Goal: Task Accomplishment & Management: Manage account settings

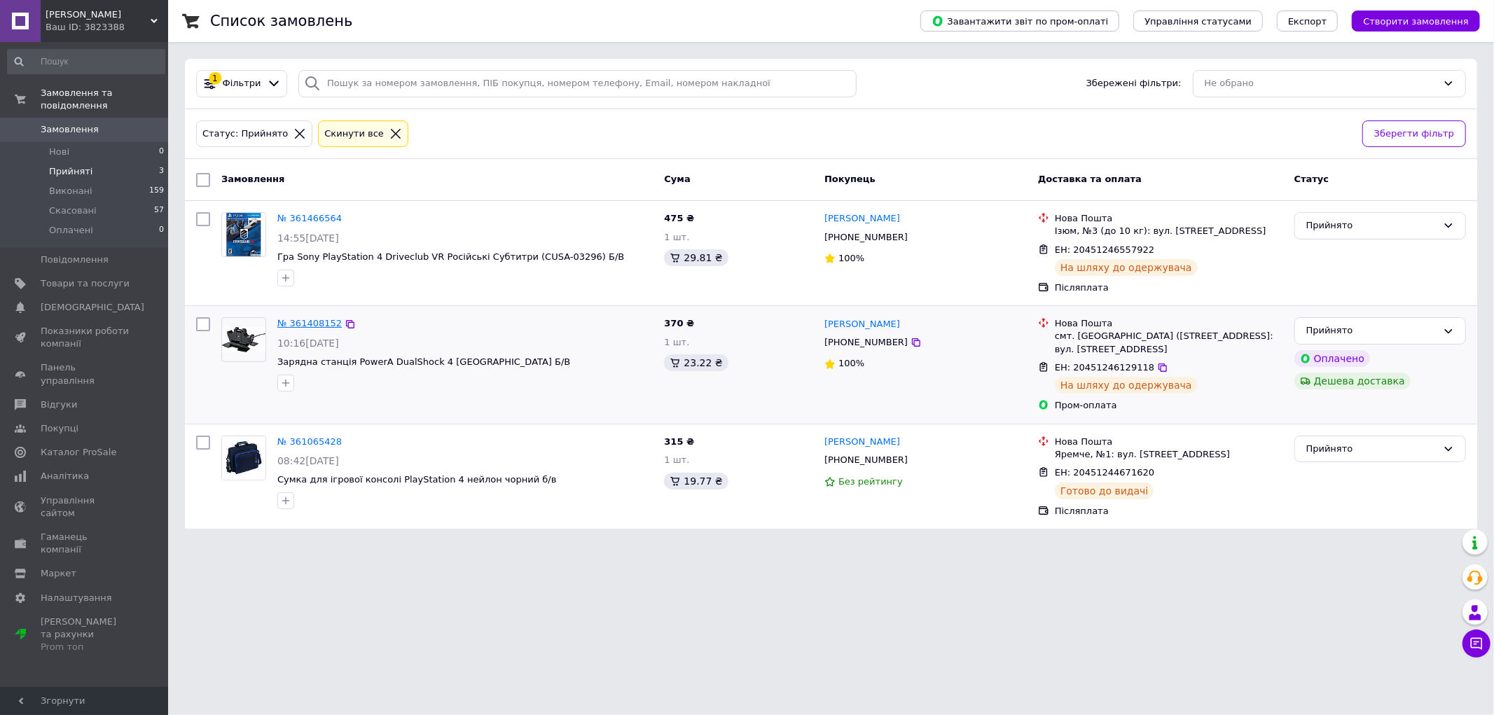
click at [317, 322] on link "№ 361408152" at bounding box center [309, 323] width 64 height 11
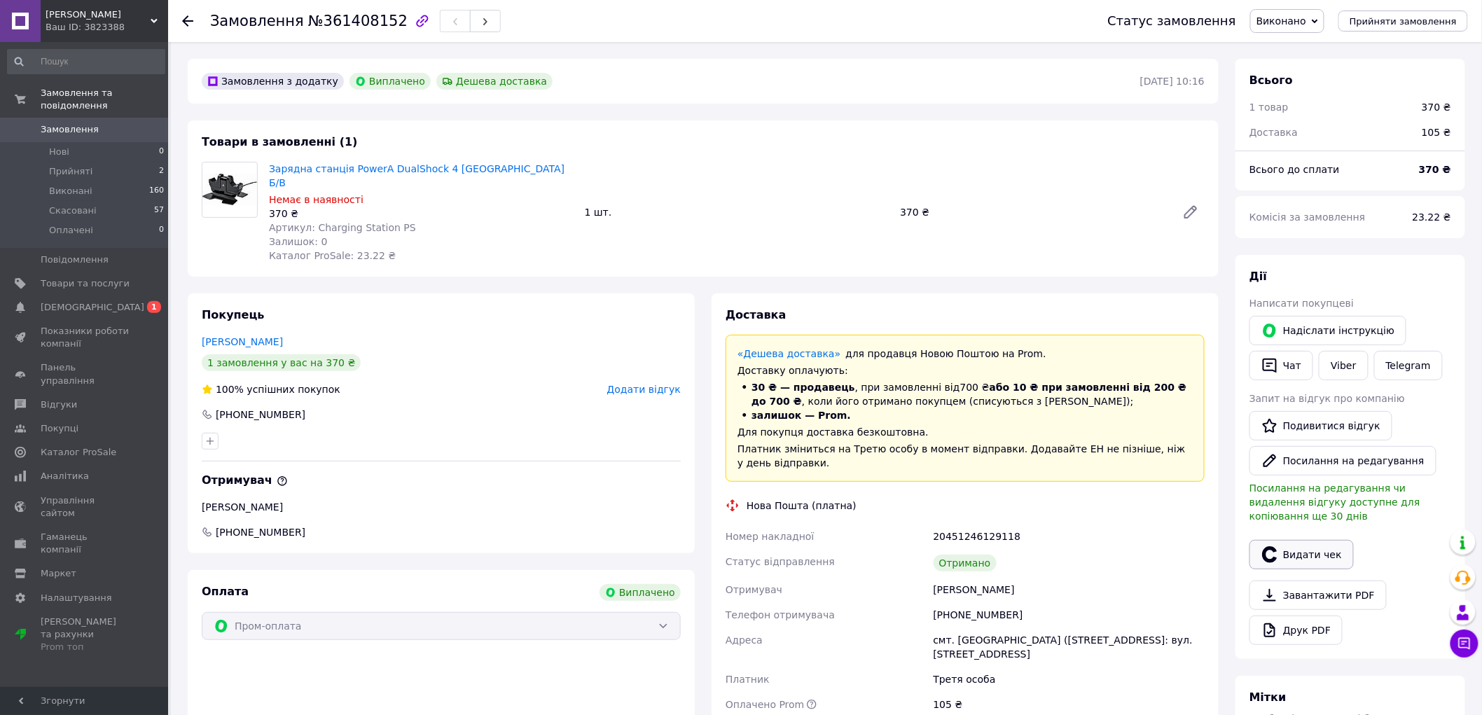
click at [1312, 540] on button "Видати чек" at bounding box center [1301, 554] width 104 height 29
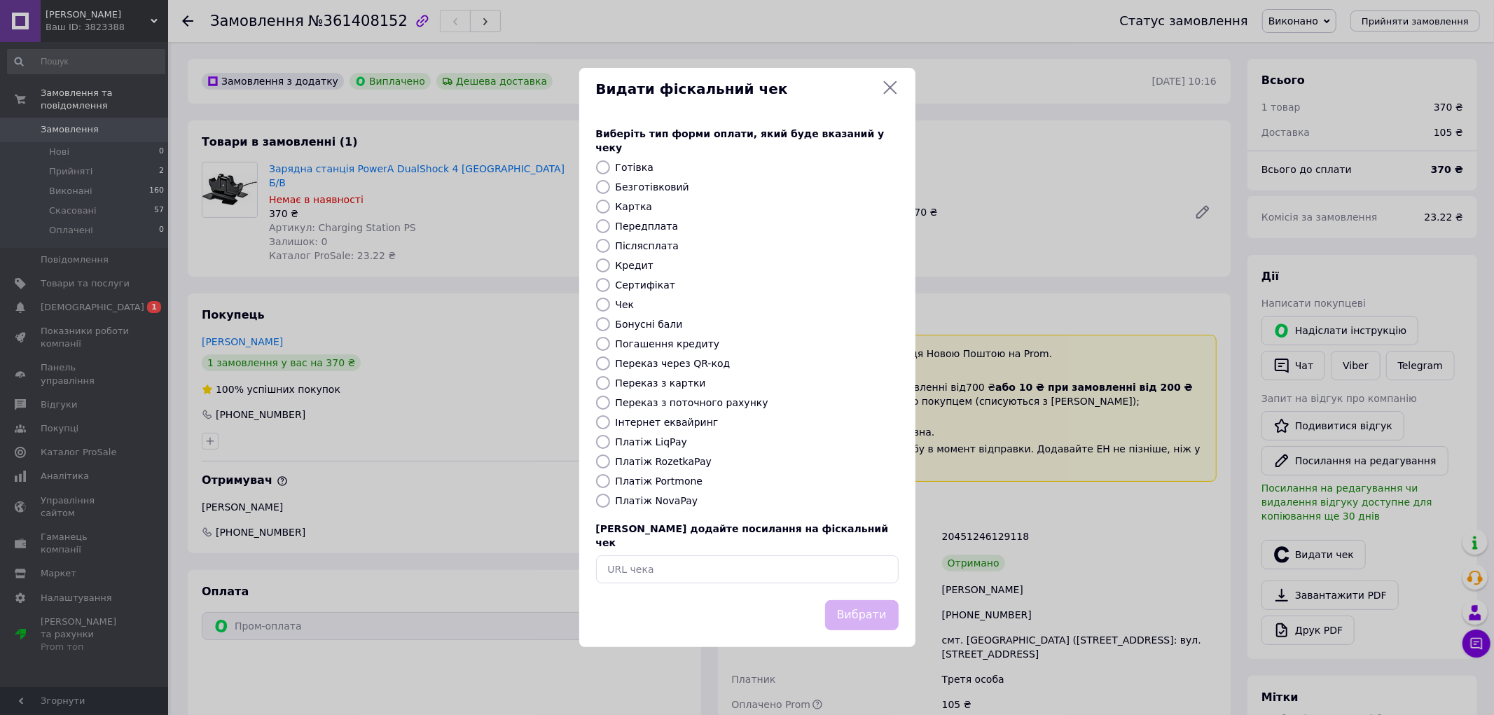
click at [640, 246] on label "Післясплата" at bounding box center [648, 245] width 64 height 11
click at [610, 246] on input "Післясплата" at bounding box center [603, 246] width 14 height 14
radio input "true"
click at [870, 600] on button "Вибрати" at bounding box center [862, 615] width 74 height 30
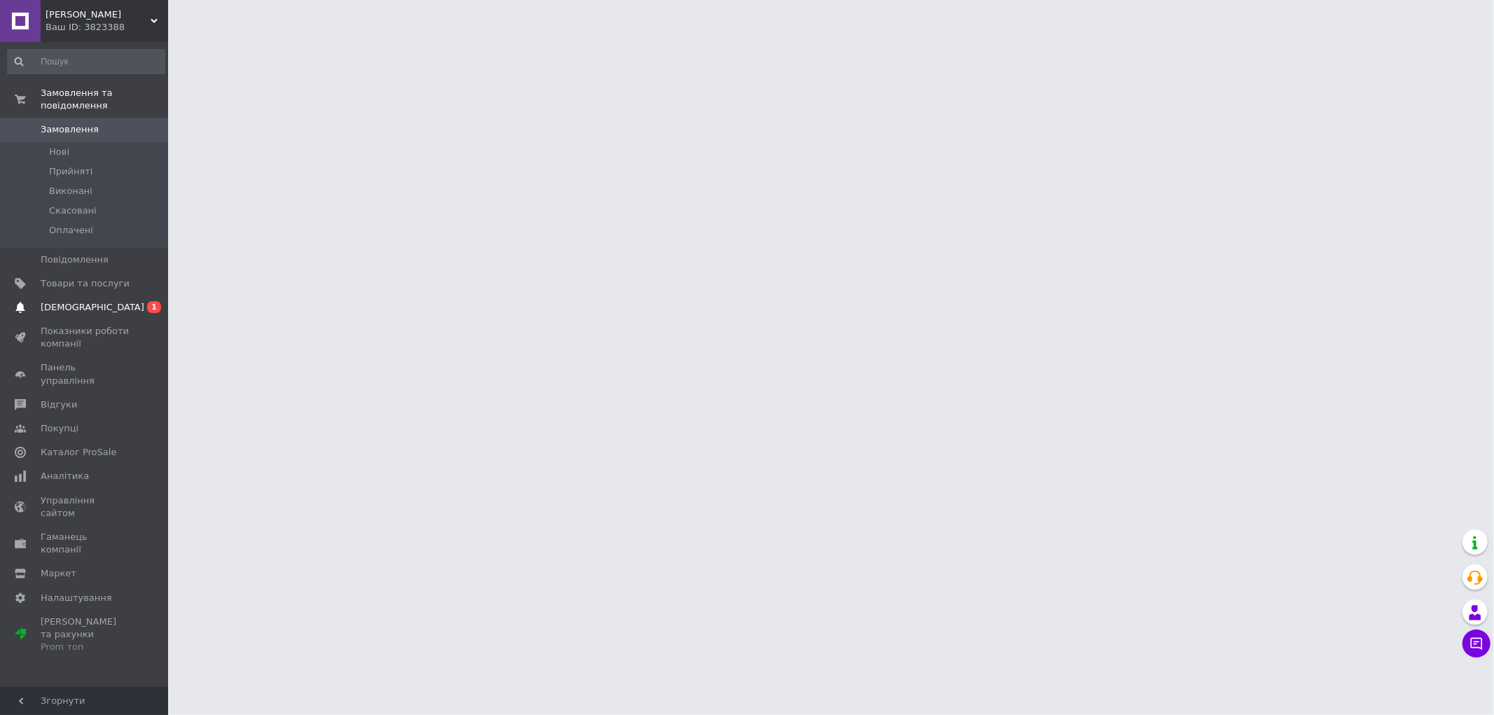
click at [113, 301] on span "[DEMOGRAPHIC_DATA]" at bounding box center [85, 307] width 89 height 13
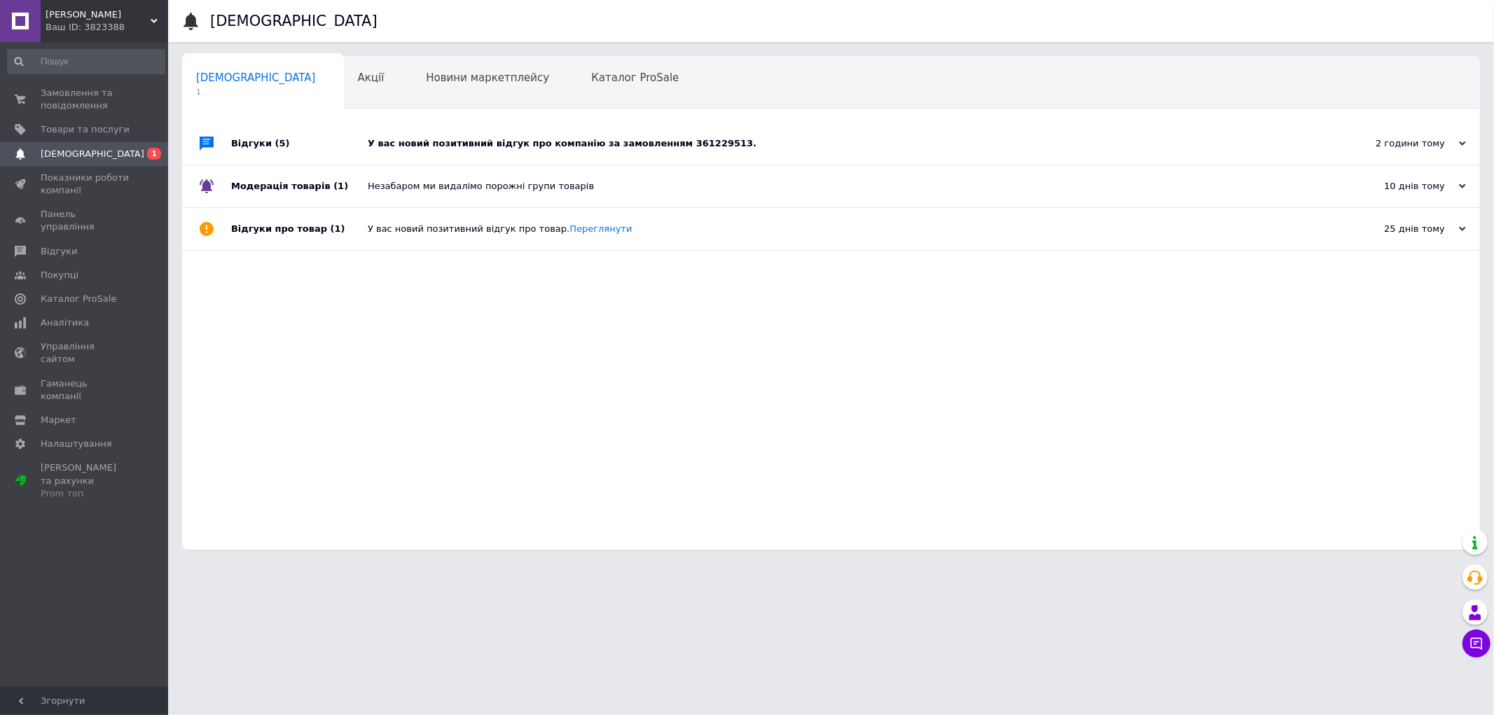
click at [599, 144] on div "У вас новий позитивний відгук про компанію за замовленням 361229513." at bounding box center [847, 143] width 958 height 13
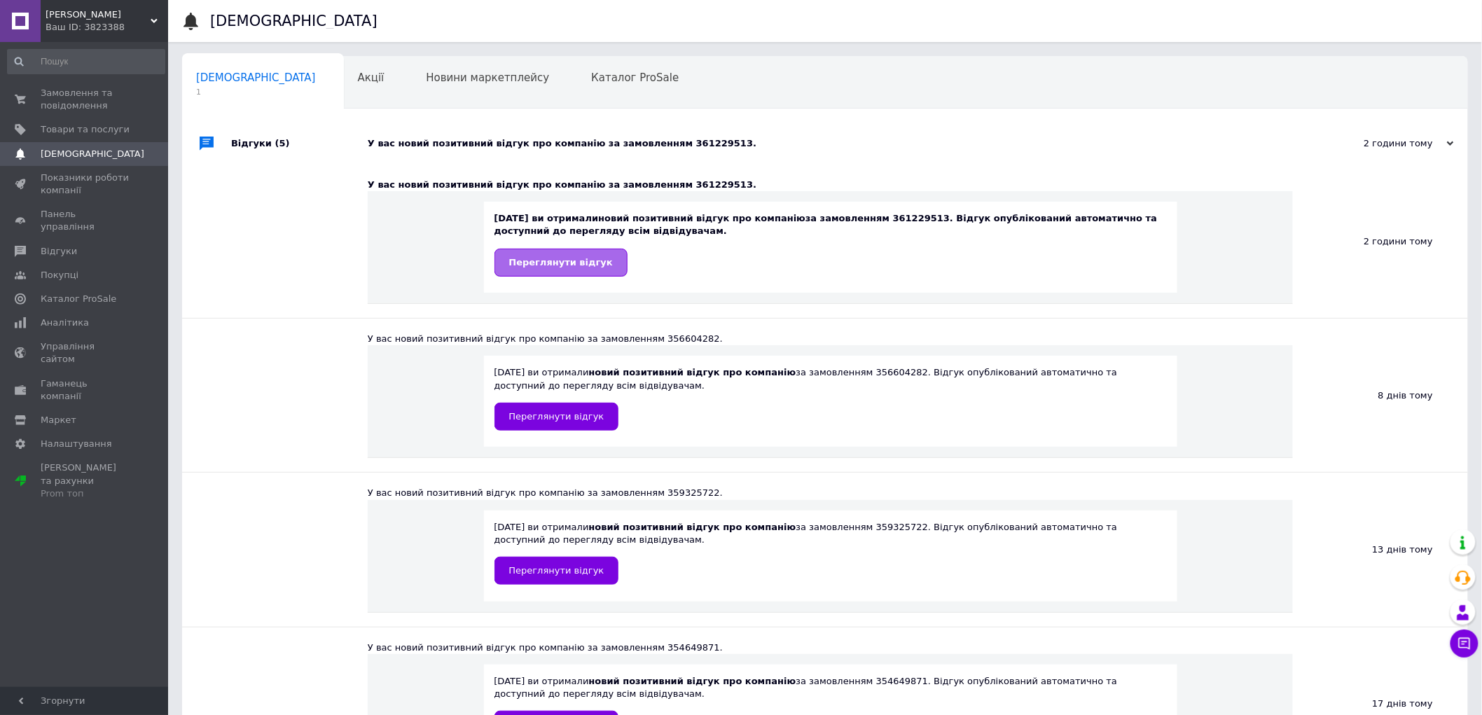
click at [573, 263] on span "Переглянути відгук" at bounding box center [561, 262] width 104 height 11
click at [82, 101] on span "Замовлення та повідомлення" at bounding box center [85, 99] width 89 height 25
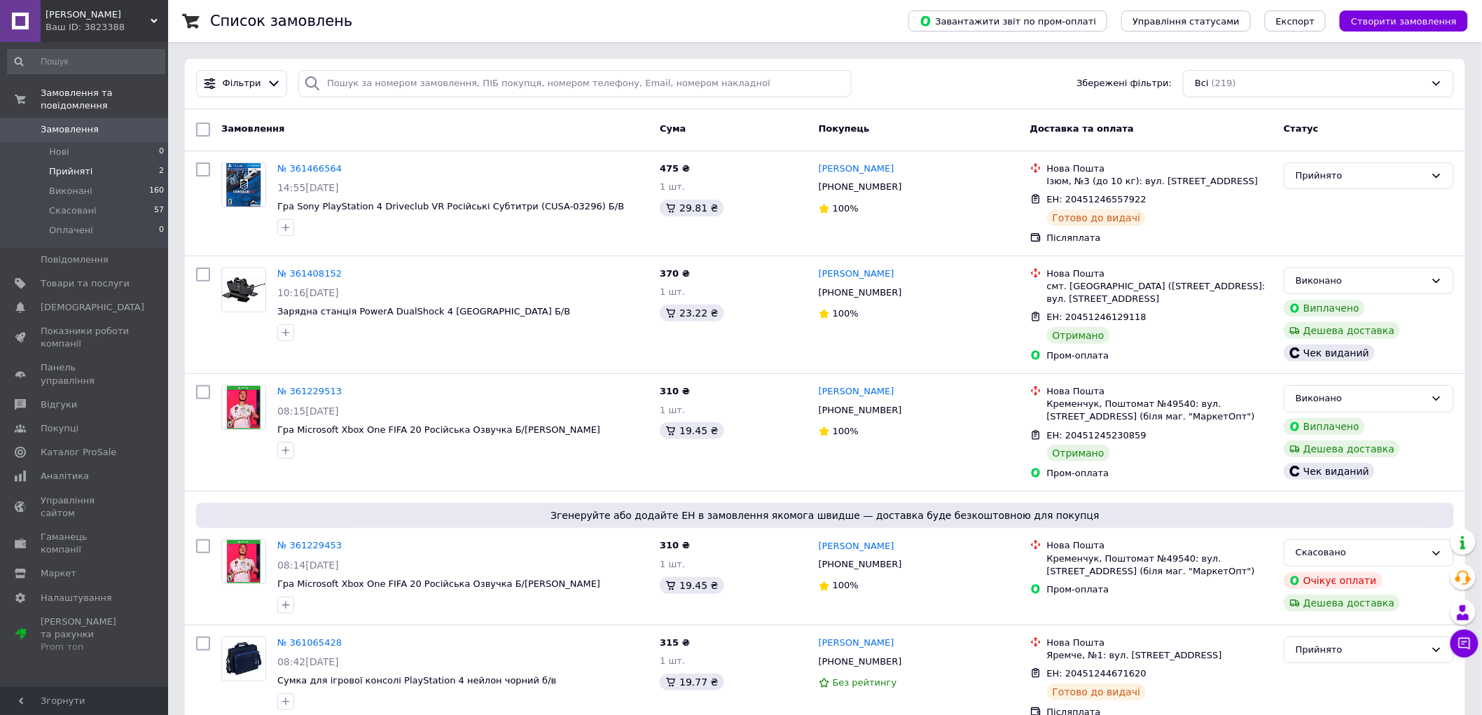
click at [96, 162] on li "Прийняті 2" at bounding box center [86, 172] width 172 height 20
